Goal: Task Accomplishment & Management: Use online tool/utility

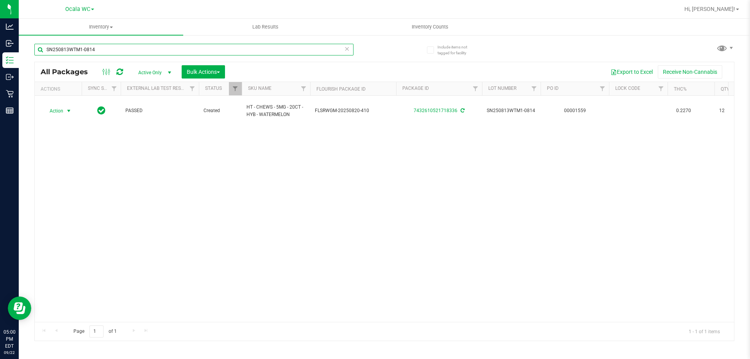
click at [118, 52] on input "SN250813WTM1-0814" at bounding box center [193, 50] width 319 height 12
click at [119, 52] on input "SN250813WTM1-0814" at bounding box center [193, 50] width 319 height 12
click at [119, 51] on input "SN250813WTM1-0814" at bounding box center [193, 50] width 319 height 12
type input "1511765648645929"
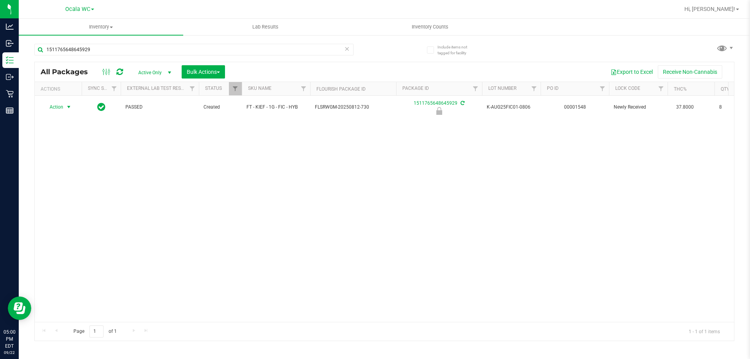
click at [62, 109] on span "Action" at bounding box center [53, 107] width 21 height 11
click at [52, 194] on li "Unlock package" at bounding box center [68, 200] width 50 height 12
click at [153, 42] on div "1511765648645929" at bounding box center [209, 49] width 350 height 25
click at [152, 46] on input "1511765648645929" at bounding box center [193, 50] width 319 height 12
click at [152, 47] on input "1511765648645929" at bounding box center [193, 50] width 319 height 12
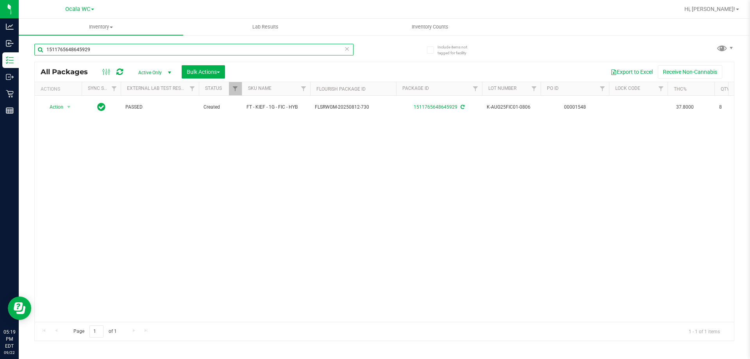
click at [152, 47] on input "1511765648645929" at bounding box center [193, 50] width 319 height 12
type input "9079599699706099"
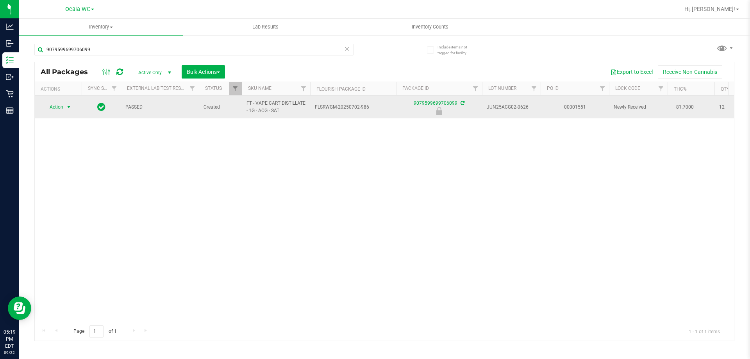
click at [62, 107] on span "Action" at bounding box center [53, 107] width 21 height 11
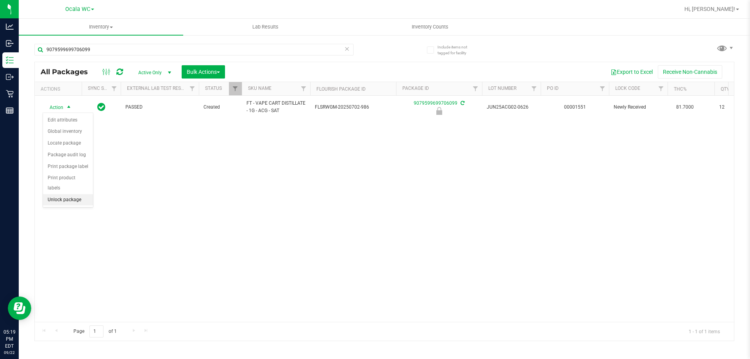
click at [79, 194] on li "Unlock package" at bounding box center [68, 200] width 50 height 12
